Goal: Task Accomplishment & Management: Use online tool/utility

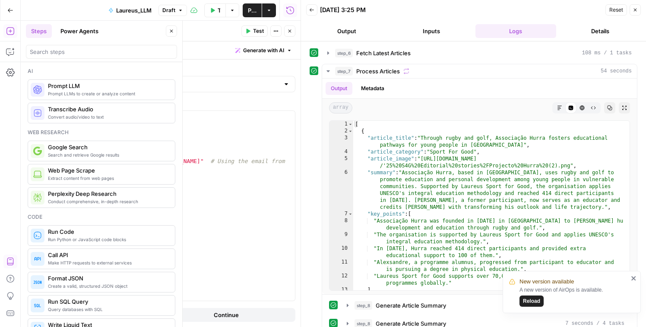
scroll to position [118, 0]
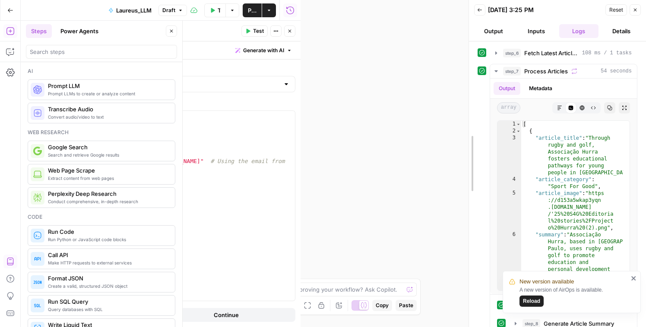
drag, startPoint x: 299, startPoint y: 137, endPoint x: 467, endPoint y: 132, distance: 168.1
click at [467, 132] on div at bounding box center [469, 163] width 9 height 327
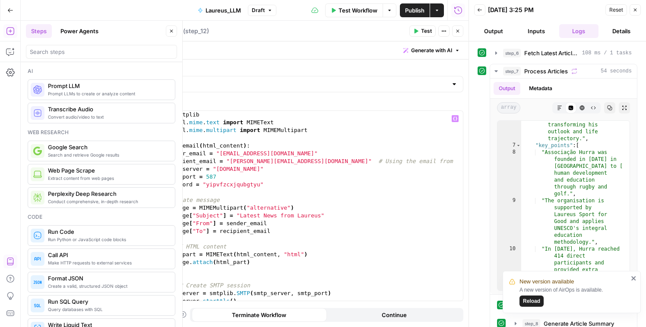
scroll to position [98, 0]
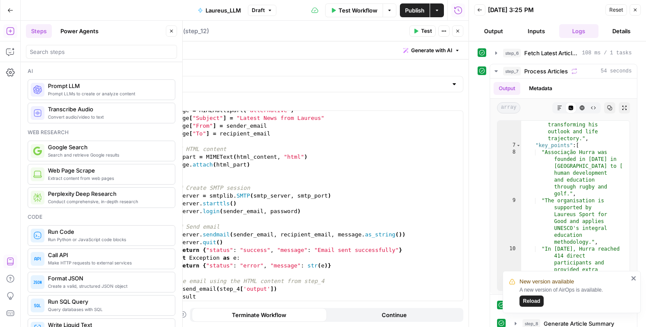
click at [637, 11] on icon "button" at bounding box center [635, 9] width 5 height 5
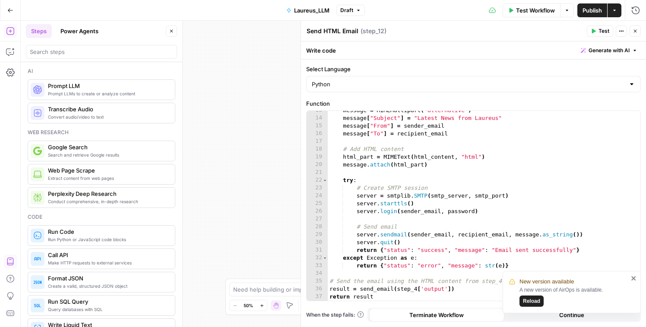
click at [636, 29] on icon "button" at bounding box center [635, 31] width 5 height 5
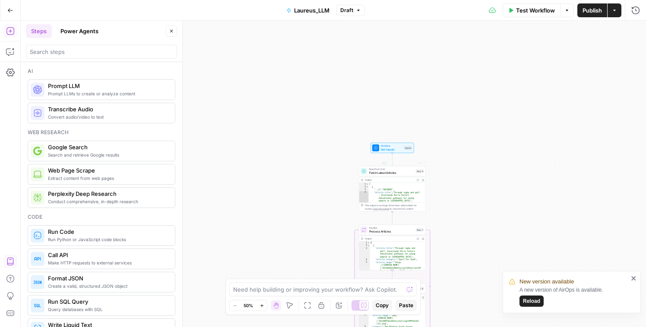
scroll to position [175, 0]
click at [497, 172] on div "**********" at bounding box center [334, 174] width 626 height 307
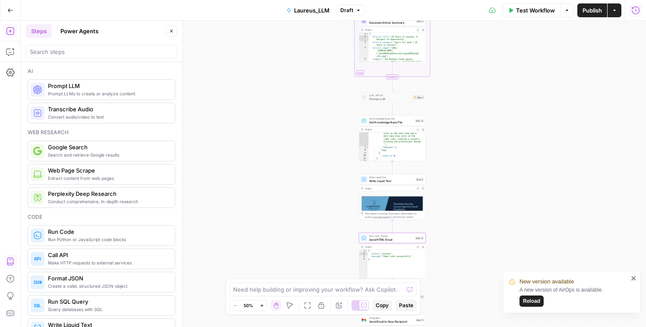
click at [633, 13] on icon "button" at bounding box center [636, 10] width 8 height 8
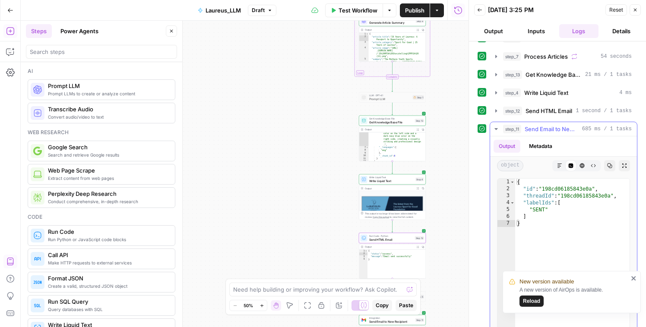
scroll to position [45, 0]
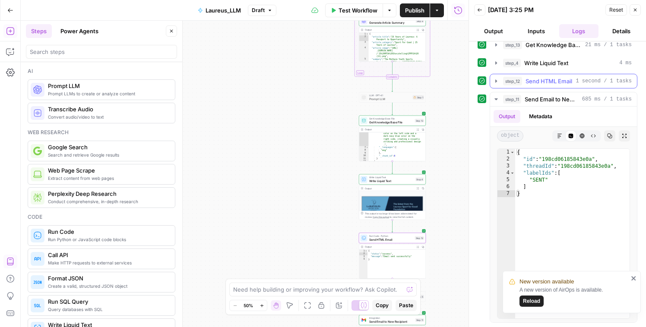
click at [497, 80] on icon "button" at bounding box center [497, 80] width 2 height 3
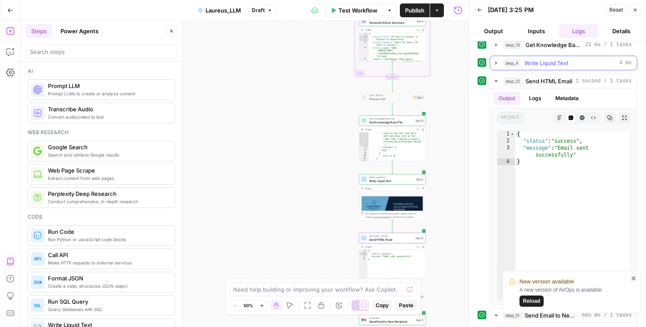
click at [497, 63] on icon "button" at bounding box center [497, 62] width 2 height 3
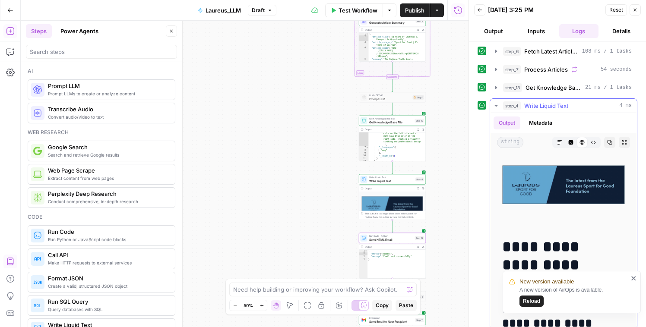
scroll to position [0, 0]
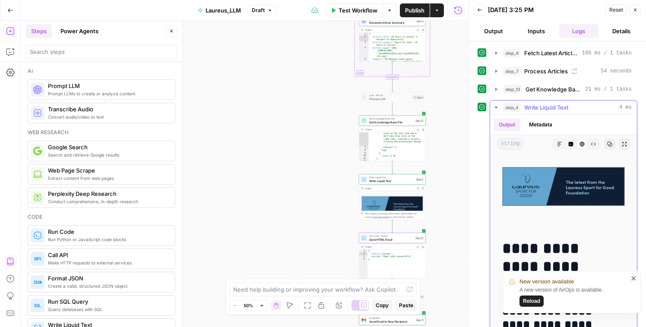
click at [494, 107] on icon "button" at bounding box center [496, 107] width 7 height 7
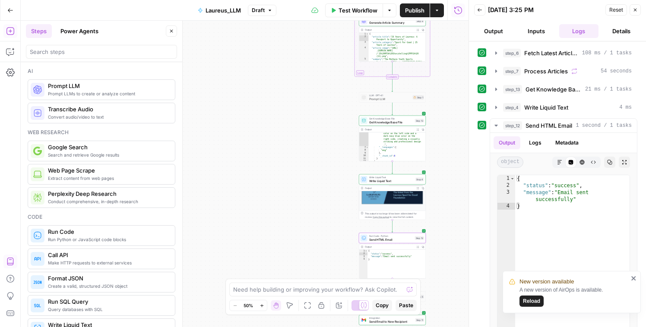
scroll to position [28, 0]
click at [393, 242] on div "Run Code · Python Send HTML Email Step 12 Copy step Delete step Add Note Test" at bounding box center [392, 238] width 67 height 10
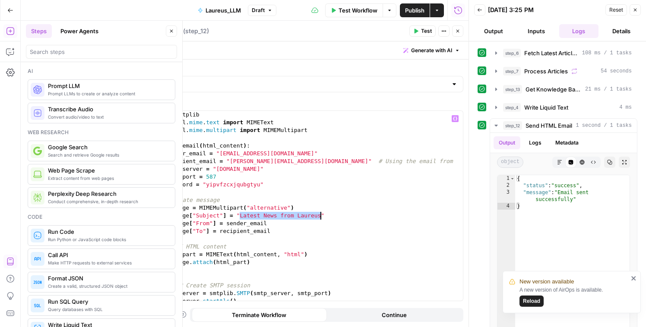
drag, startPoint x: 240, startPoint y: 215, endPoint x: 321, endPoint y: 216, distance: 80.4
click at [321, 216] on div "import smtplib from email . mime . text import MIMEText from email . mime . mul…" at bounding box center [303, 214] width 306 height 206
drag, startPoint x: 221, startPoint y: 156, endPoint x: 319, endPoint y: 154, distance: 98.5
click at [321, 152] on div "import smtplib from email . mime . text import MIMEText from email . mime . mul…" at bounding box center [303, 214] width 306 height 206
type textarea "**********"
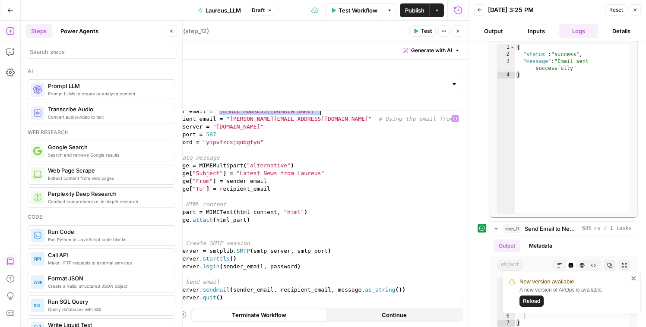
scroll to position [0, 0]
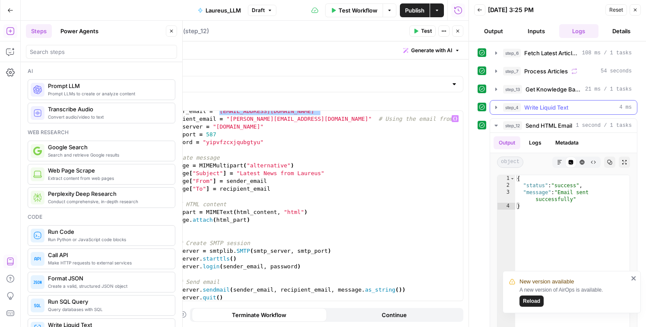
click at [521, 107] on span "step_4" at bounding box center [512, 107] width 18 height 9
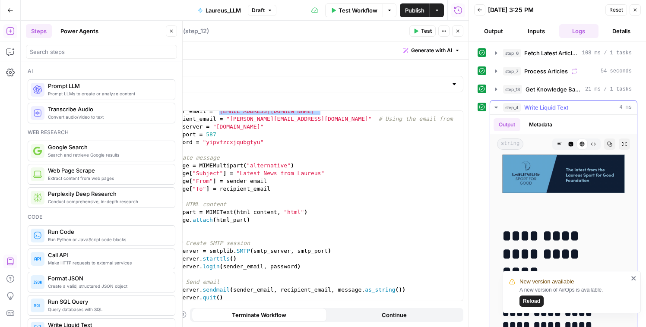
scroll to position [14, 0]
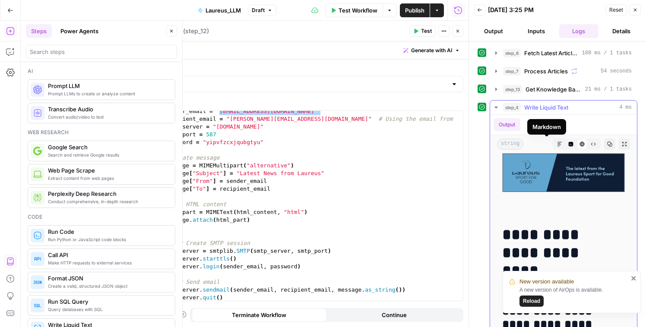
click at [558, 145] on icon "button" at bounding box center [560, 144] width 4 height 4
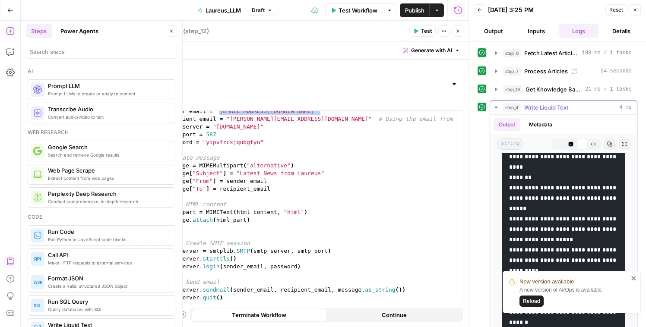
scroll to position [0, 0]
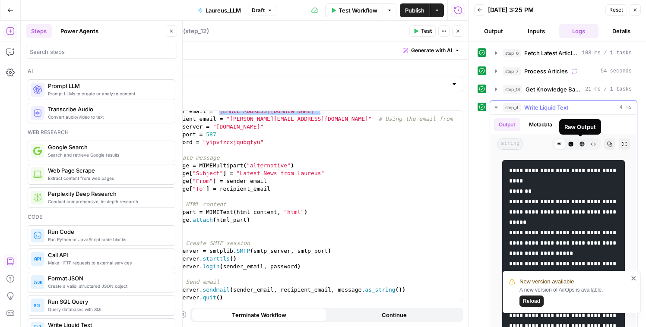
click at [591, 144] on icon "button" at bounding box center [593, 144] width 5 height 5
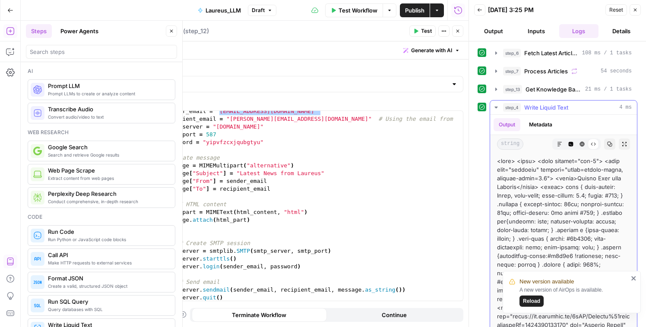
drag, startPoint x: 558, startPoint y: 172, endPoint x: 536, endPoint y: 172, distance: 21.6
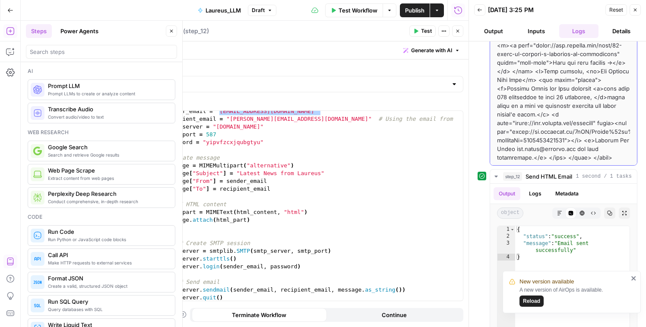
scroll to position [169, 0]
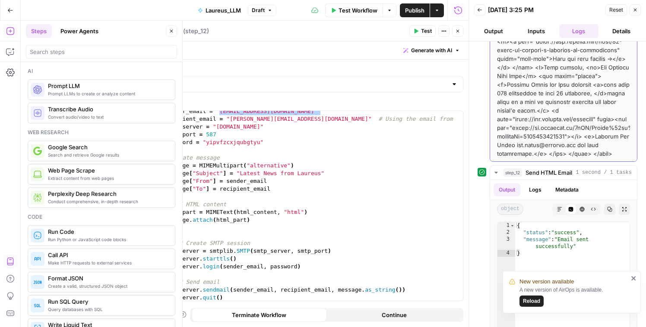
drag, startPoint x: 496, startPoint y: 161, endPoint x: 590, endPoint y: 156, distance: 93.4
copy div "<html> <head> <meta charset="utf-8"> <meta name="viewport" content="width=devic…"
